Goal: Information Seeking & Learning: Find specific page/section

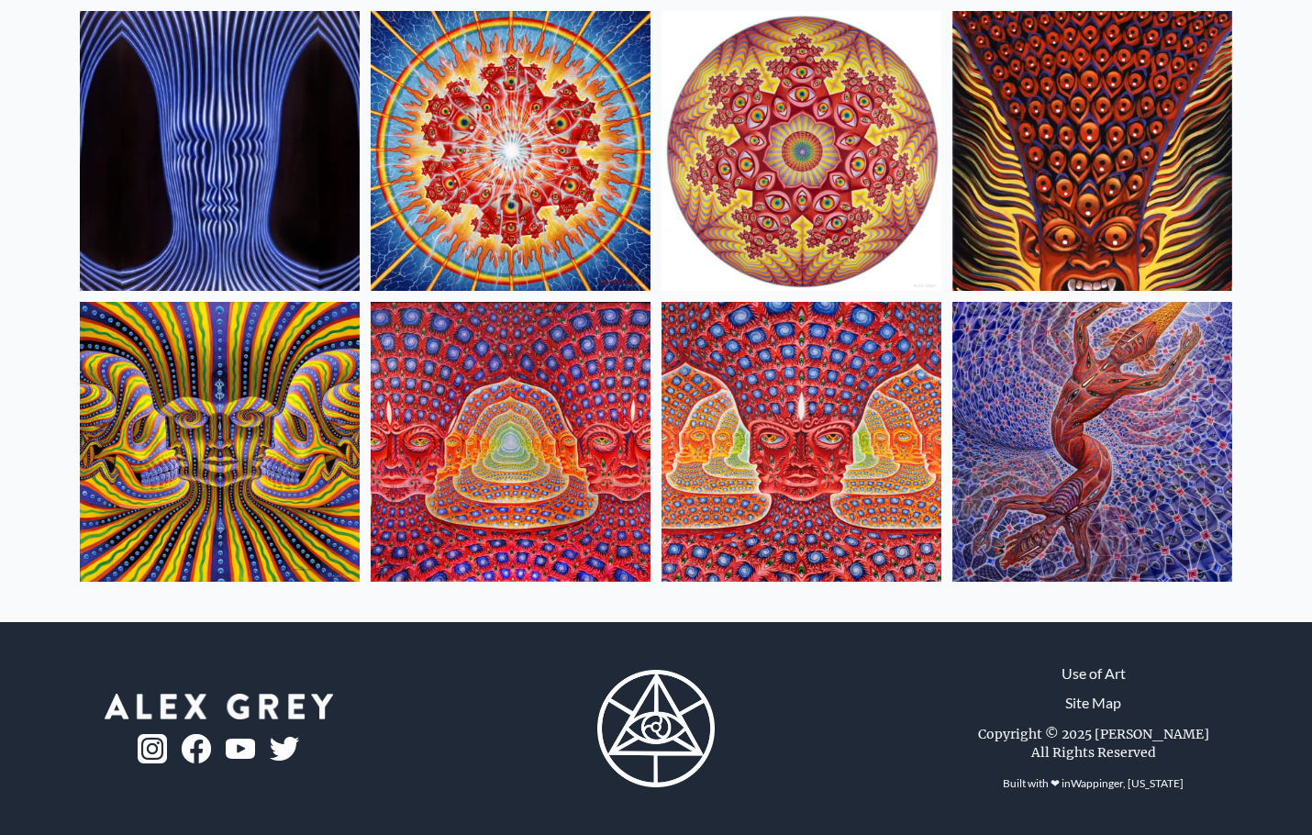
scroll to position [1009, 0]
click at [566, 369] on img at bounding box center [511, 442] width 280 height 280
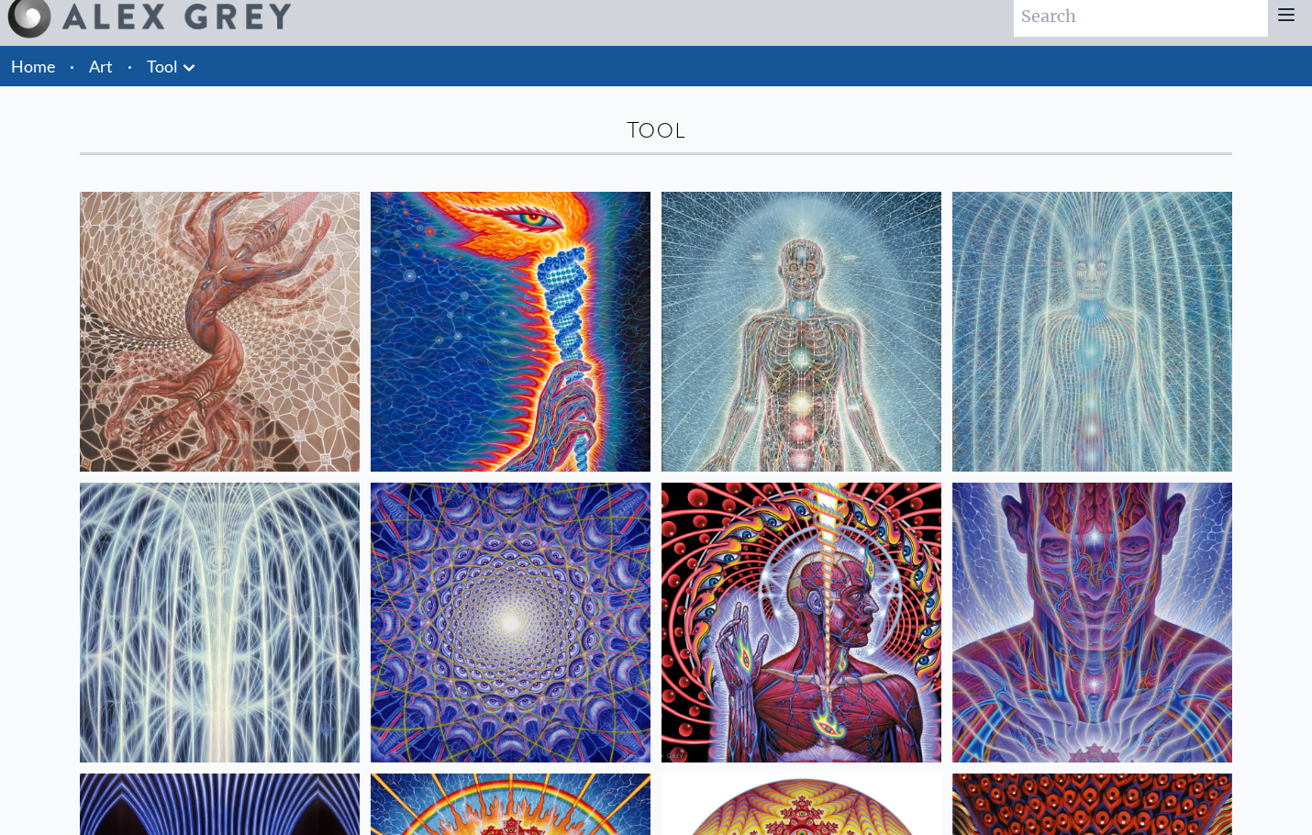
scroll to position [0, 0]
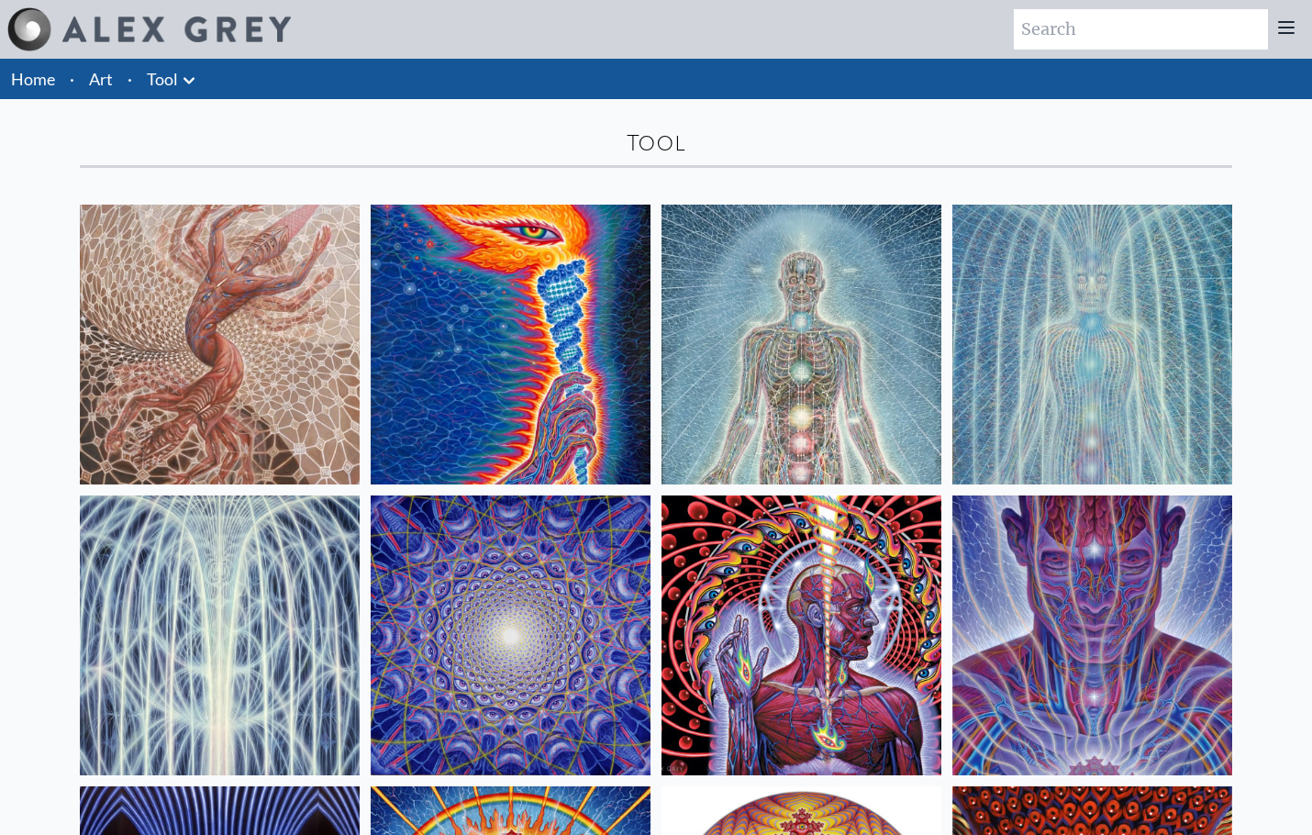
click at [113, 92] on link "Art" at bounding box center [101, 79] width 24 height 26
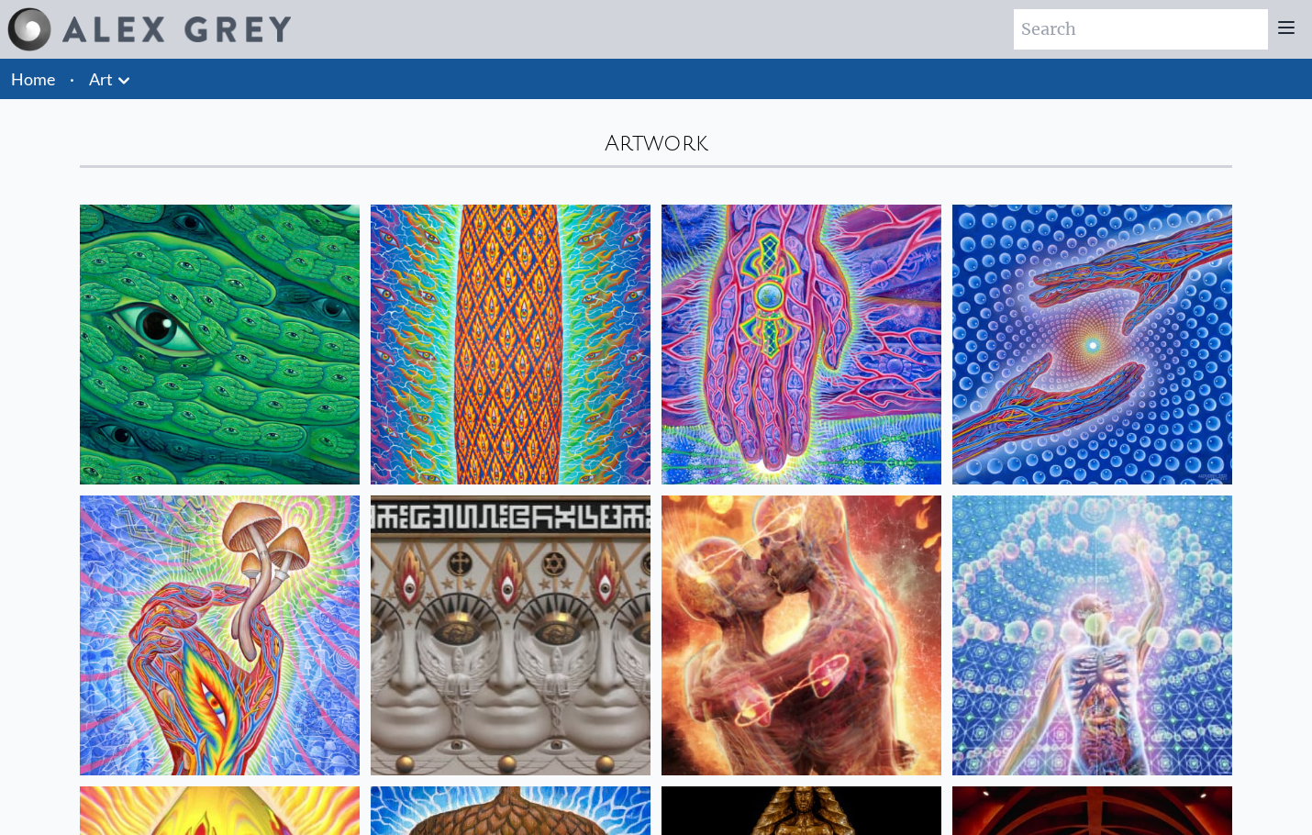
click at [135, 92] on icon at bounding box center [124, 81] width 22 height 22
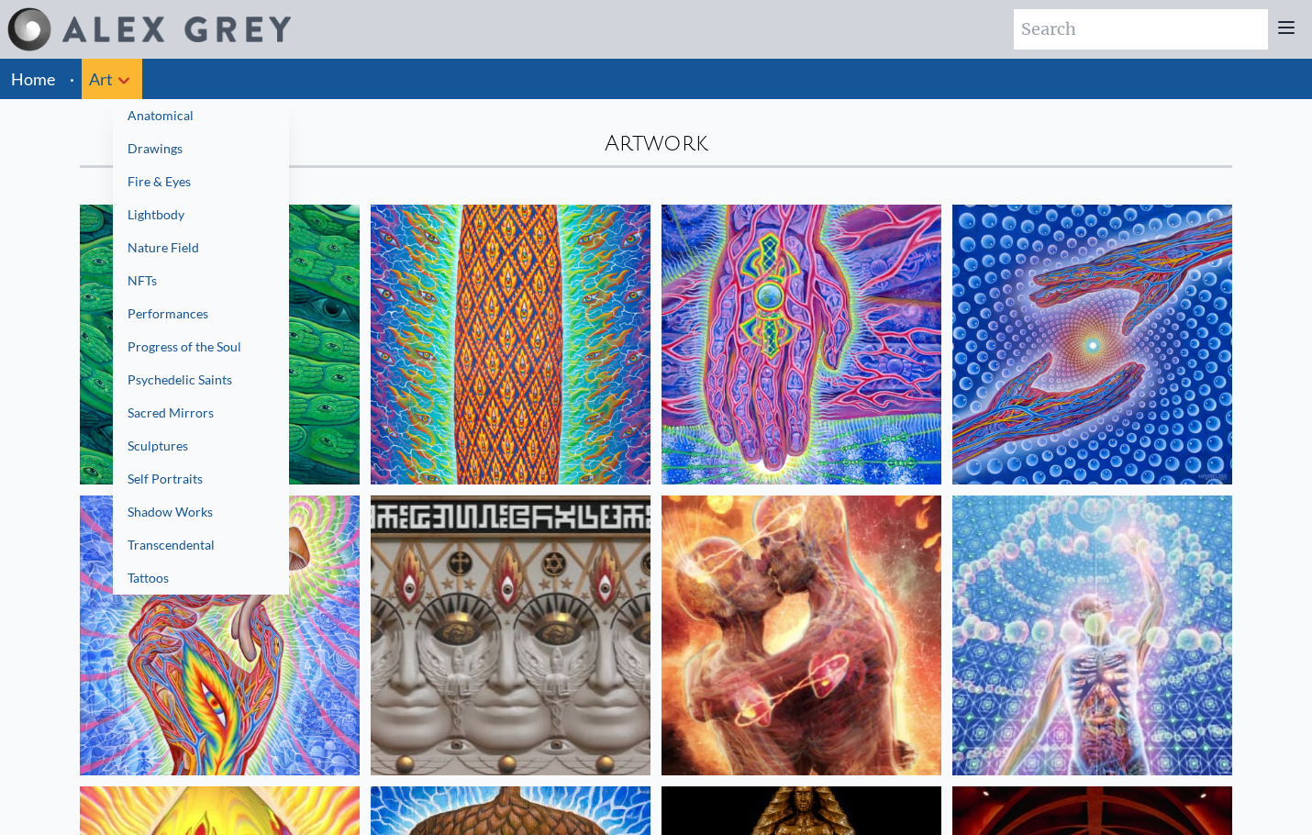
click at [457, 181] on div at bounding box center [656, 417] width 1312 height 835
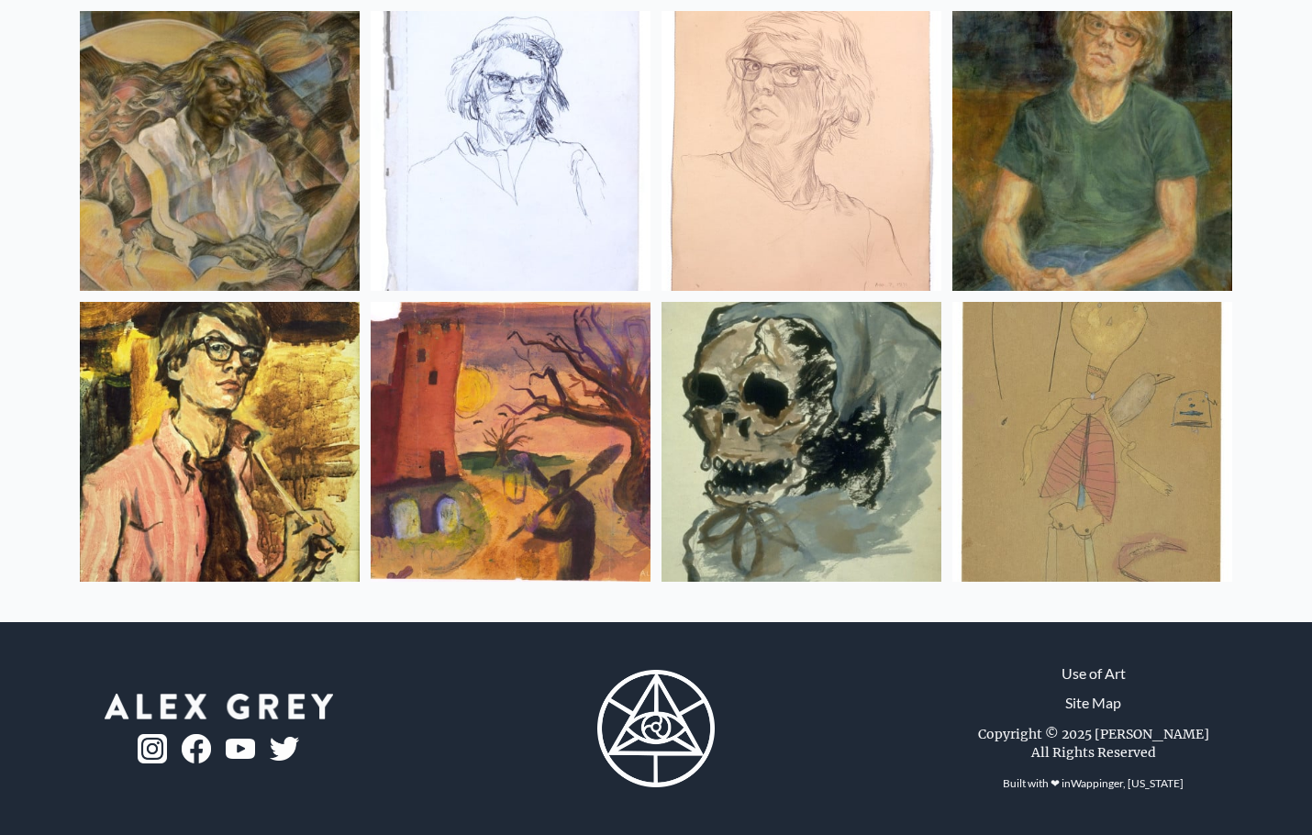
scroll to position [27315, 0]
drag, startPoint x: 910, startPoint y: 413, endPoint x: 870, endPoint y: 668, distance: 258.3
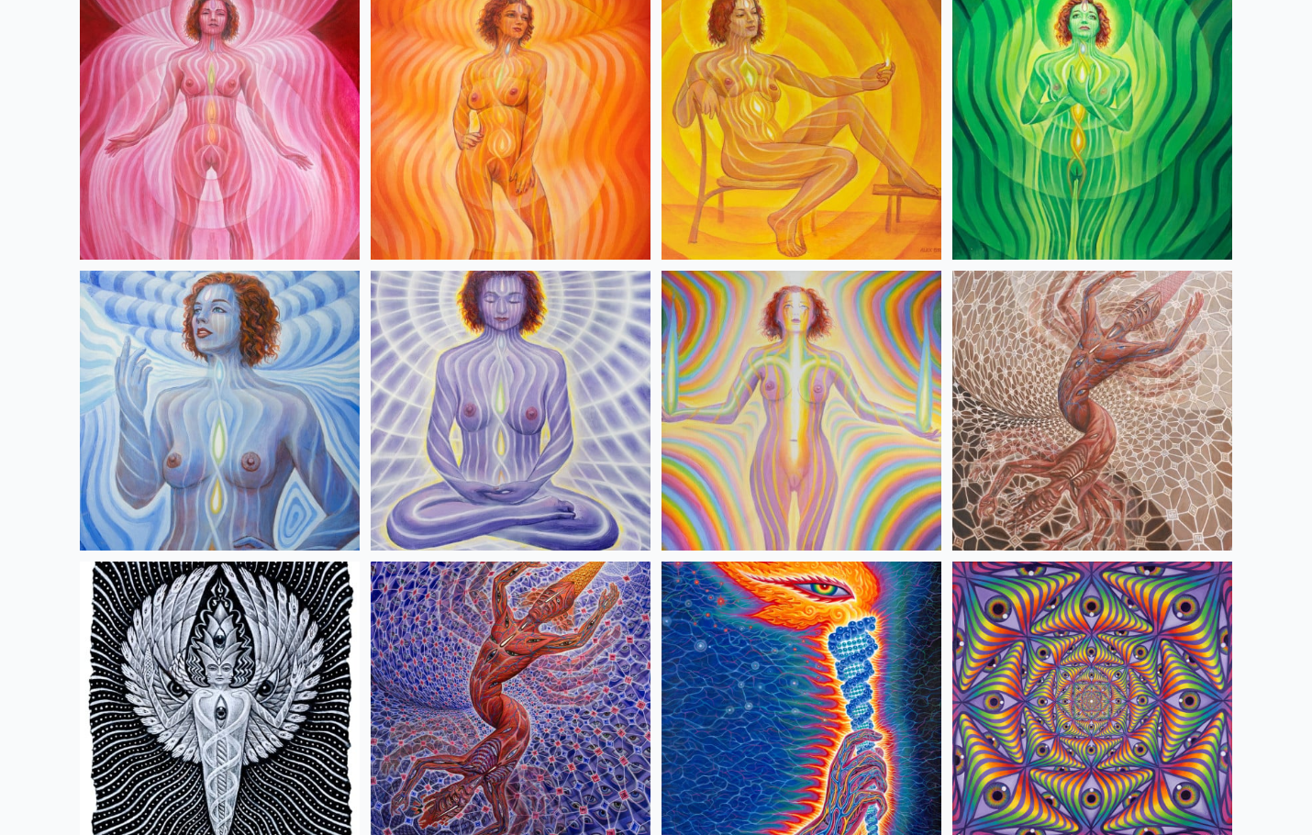
scroll to position [0, 0]
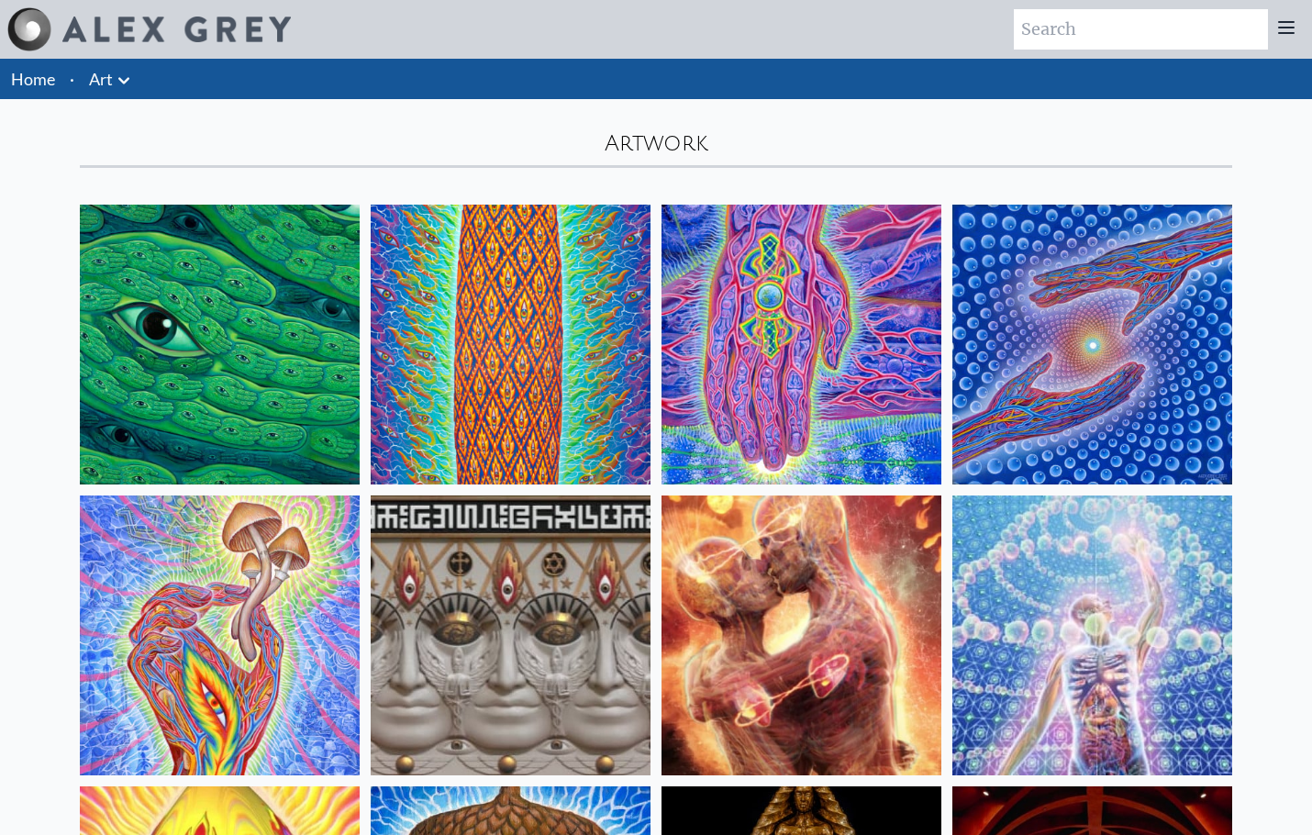
drag, startPoint x: 891, startPoint y: 542, endPoint x: 921, endPoint y: 205, distance: 339.0
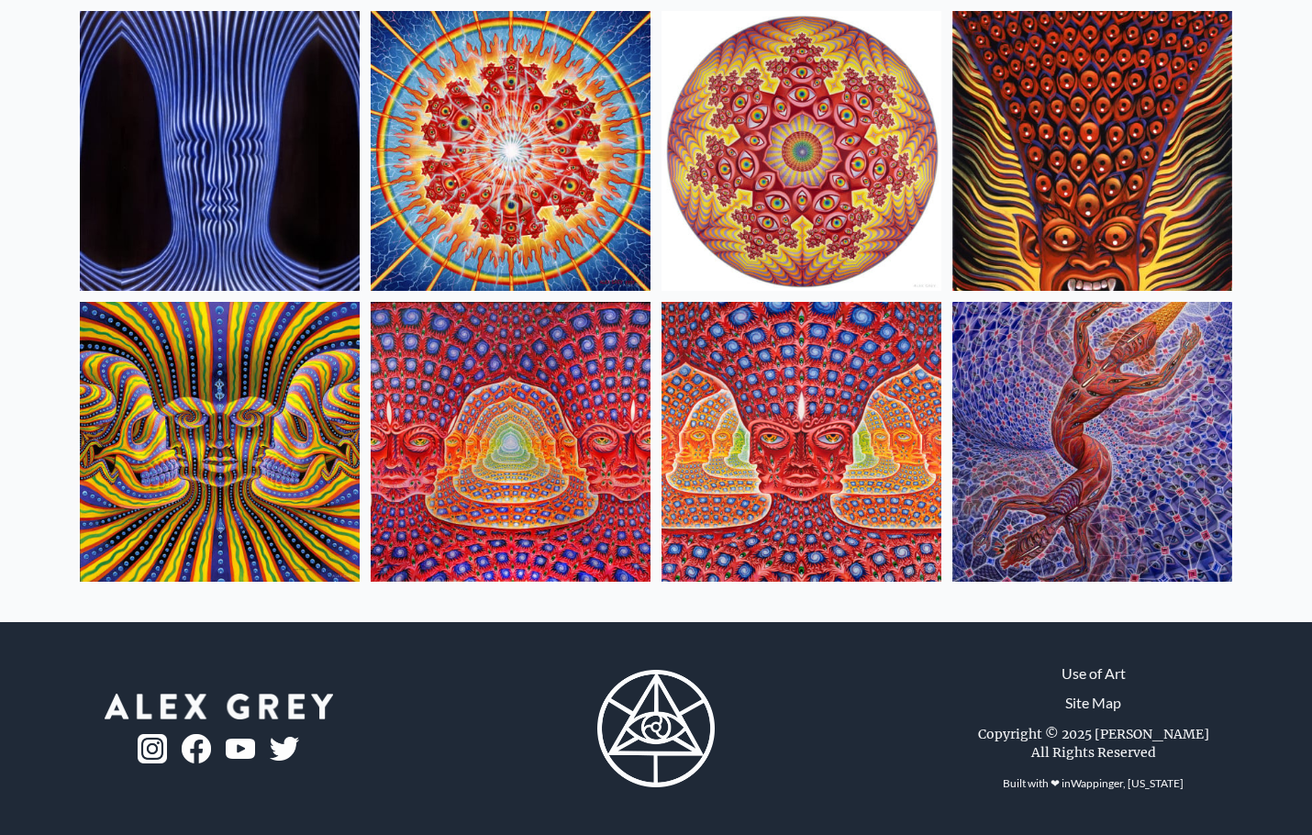
scroll to position [1009, 0]
click at [811, 418] on img at bounding box center [802, 442] width 280 height 280
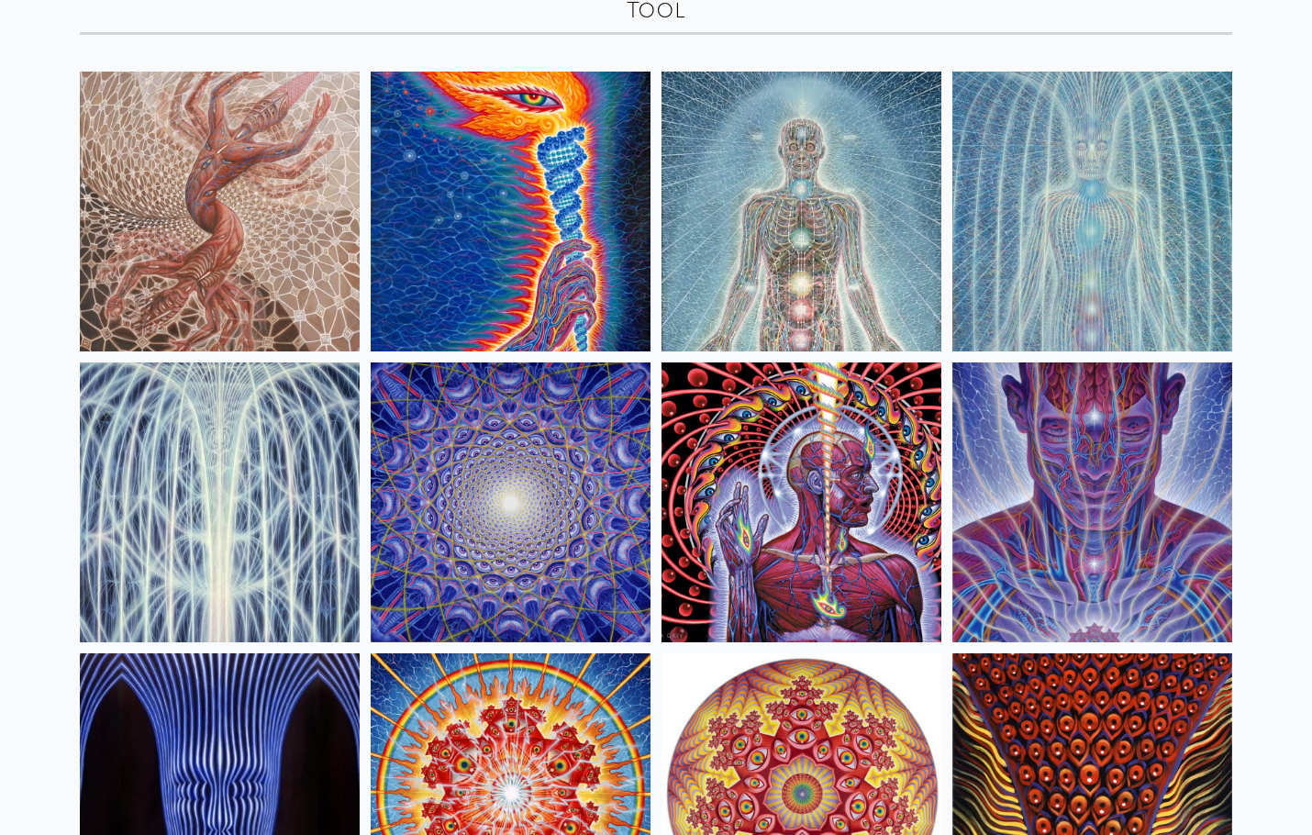
scroll to position [0, 0]
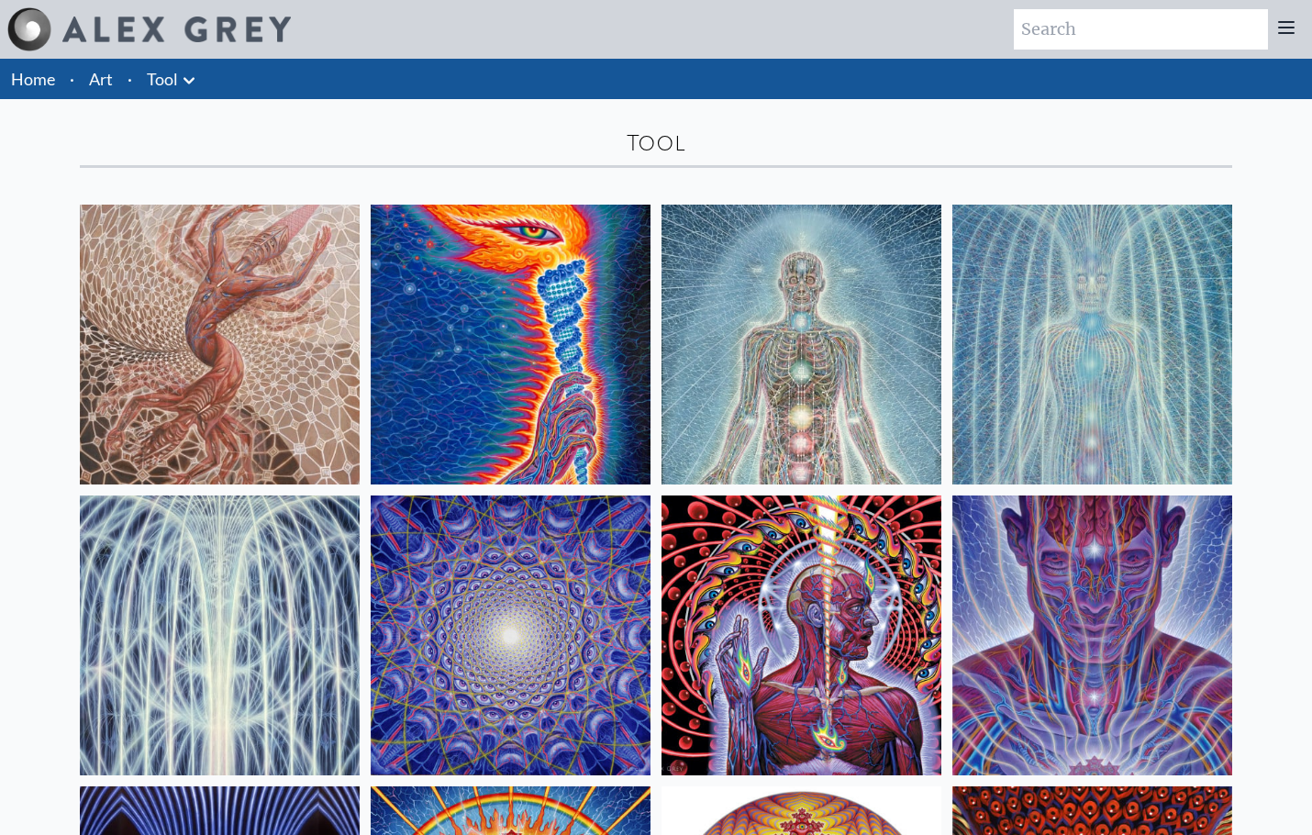
click at [1014, 39] on input "search" at bounding box center [1141, 29] width 254 height 40
type input "10000"
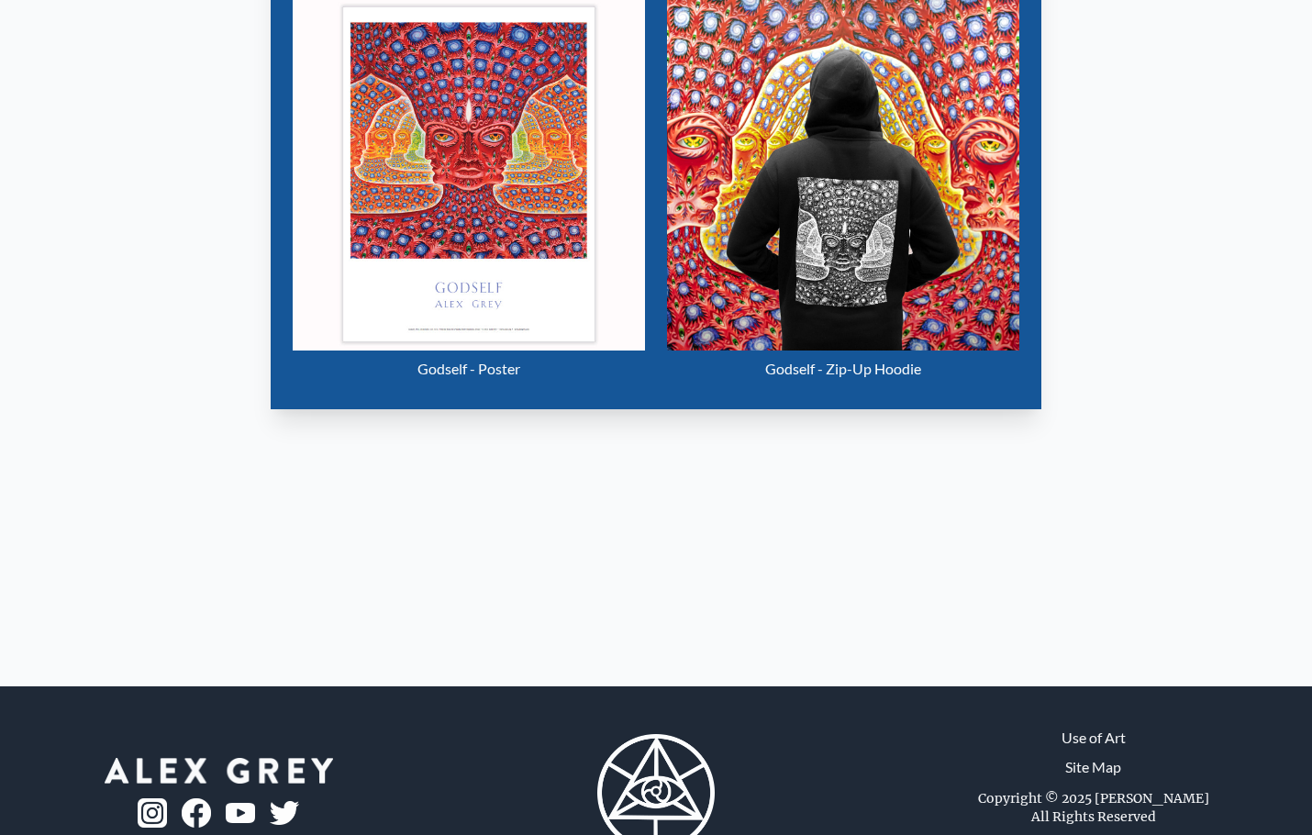
scroll to position [1927, 0]
